Goal: Information Seeking & Learning: Understand process/instructions

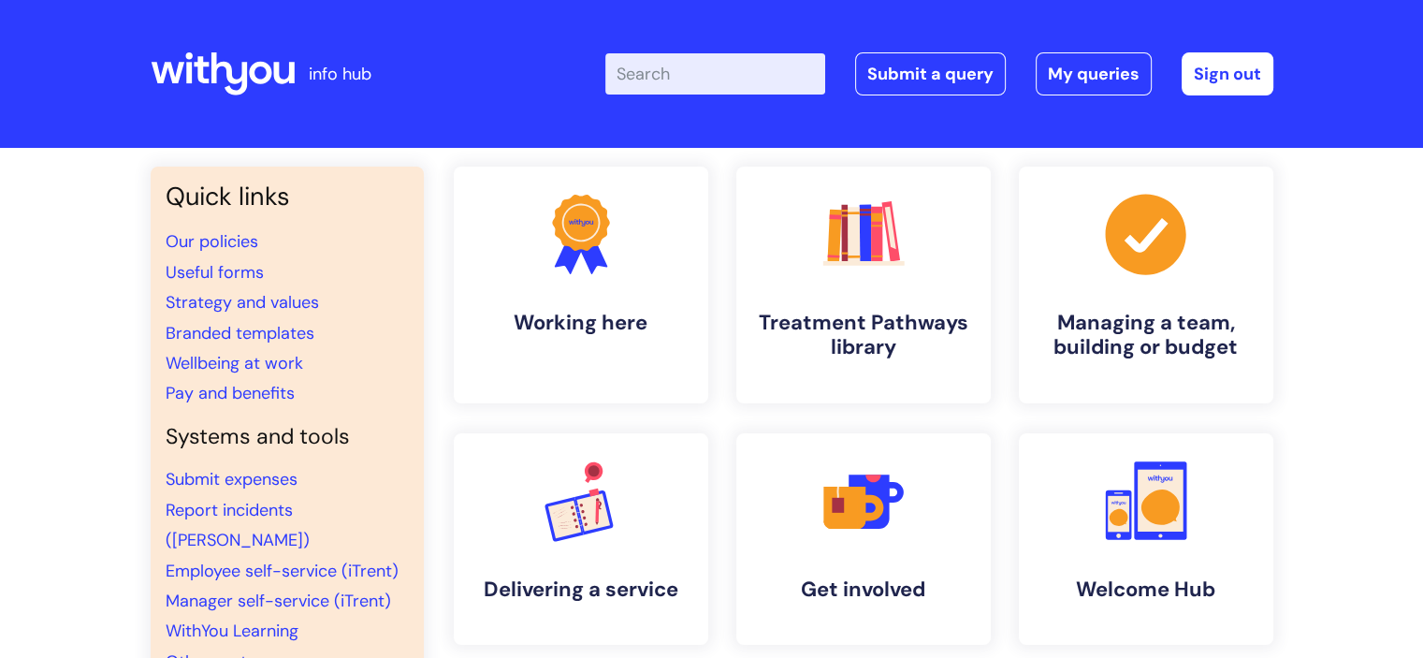
click at [734, 74] on input "Enter your search term here..." at bounding box center [715, 73] width 220 height 41
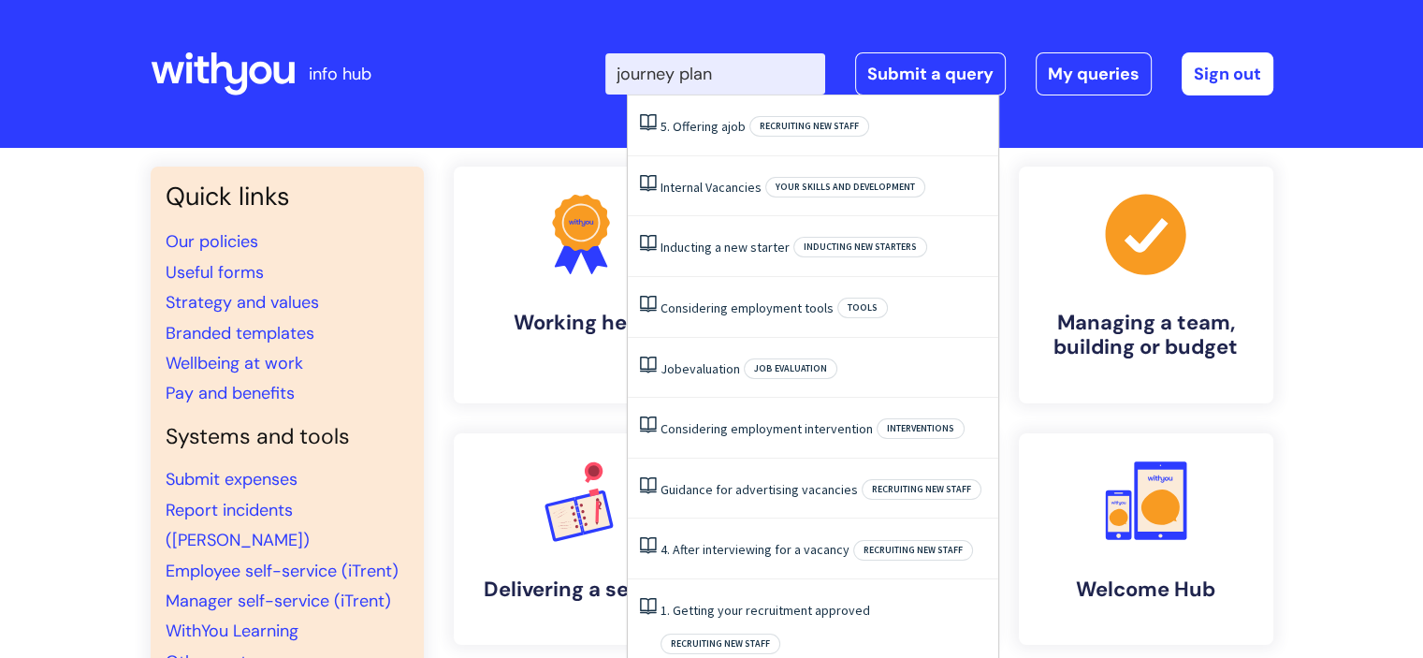
type input "journey plan"
click button "Search" at bounding box center [0, 0] width 0 height 0
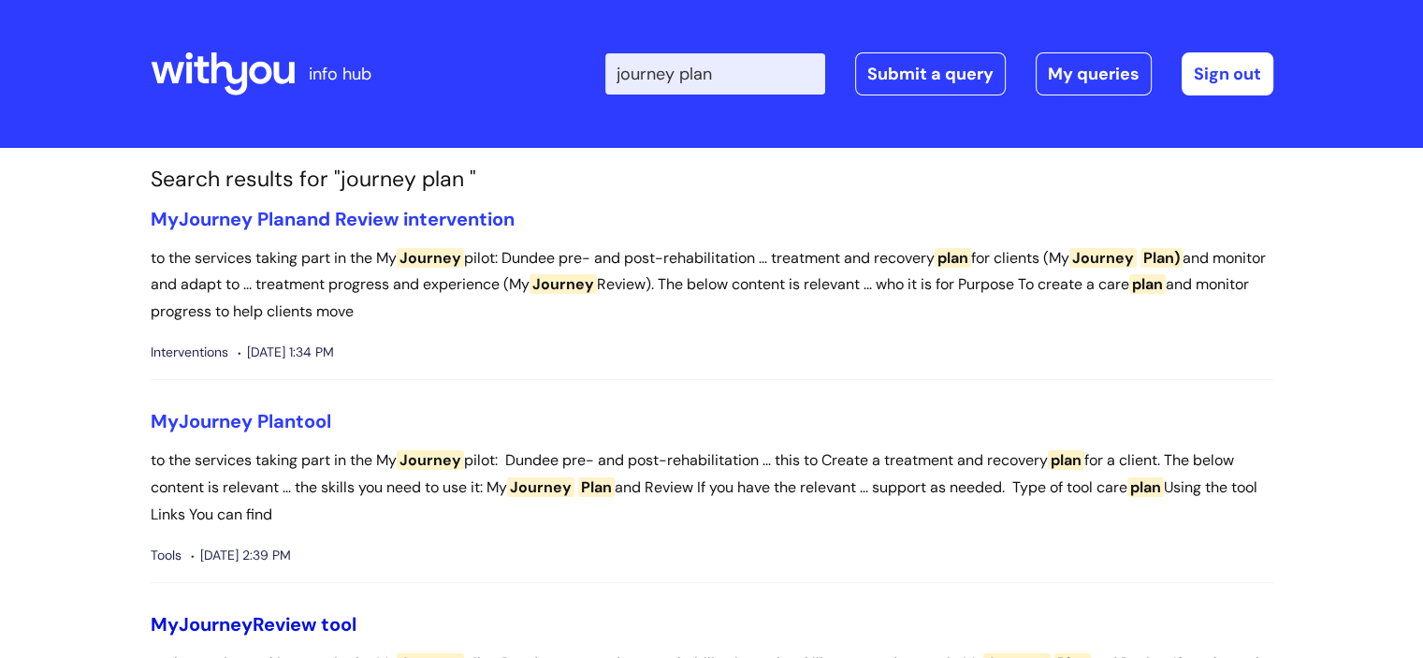
click at [303, 628] on link "My Journey Review tool" at bounding box center [254, 624] width 206 height 24
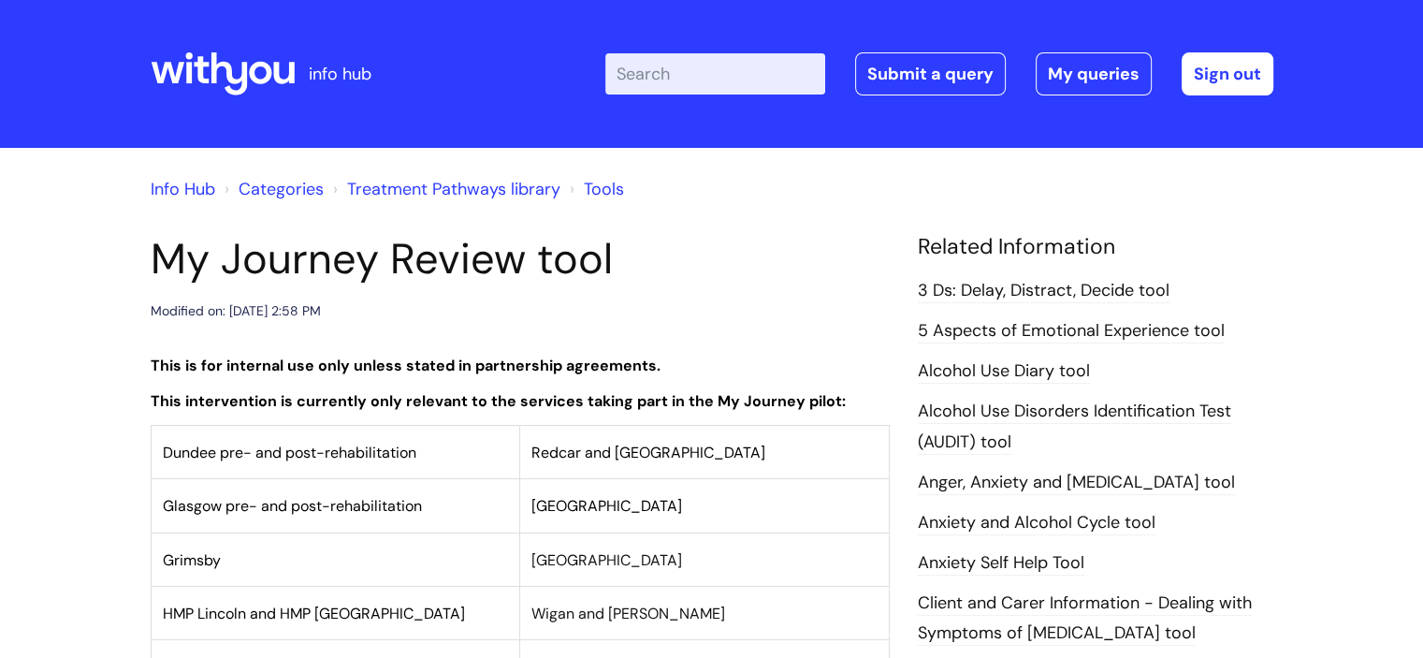
click at [717, 254] on h1 "My Journey Review tool" at bounding box center [520, 259] width 739 height 51
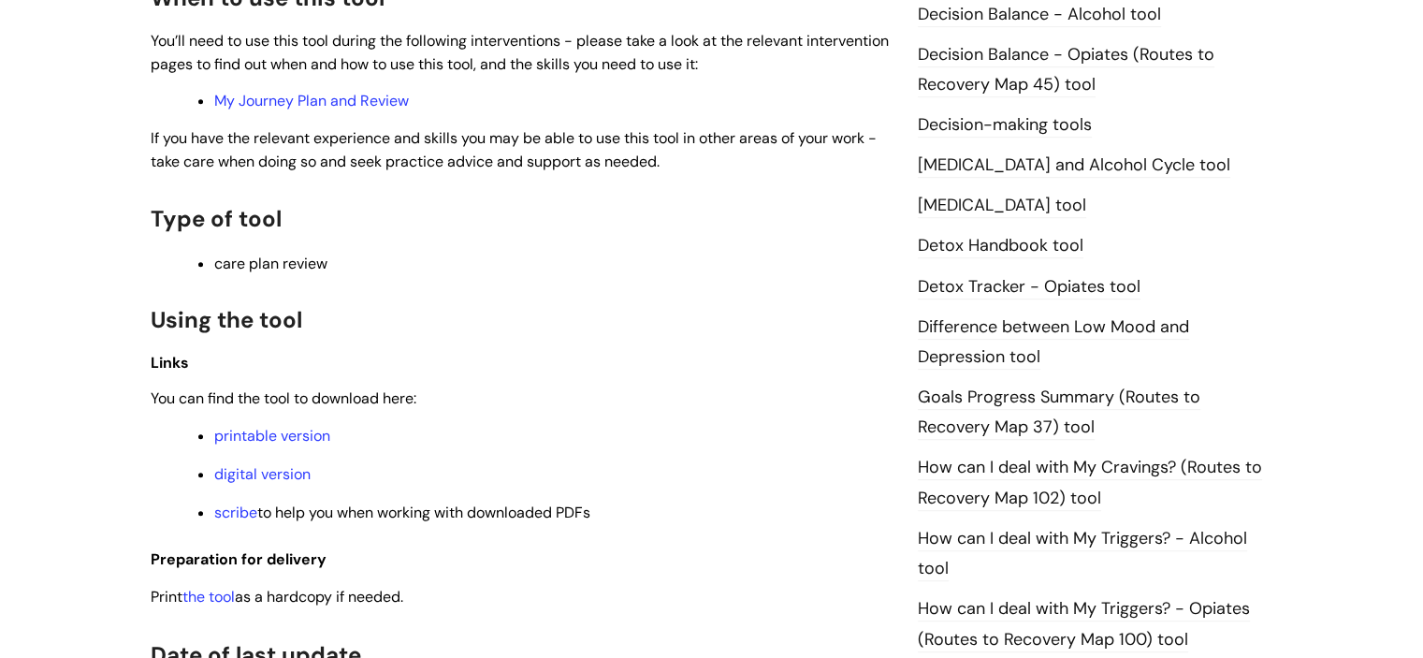
scroll to position [973, 0]
click at [255, 475] on link "digital version" at bounding box center [262, 472] width 96 height 20
